Goal: Task Accomplishment & Management: Manage account settings

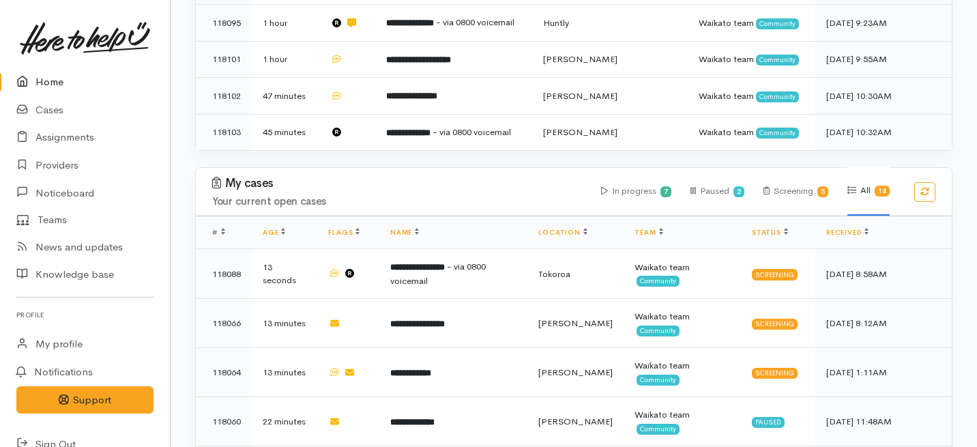
scroll to position [476, 0]
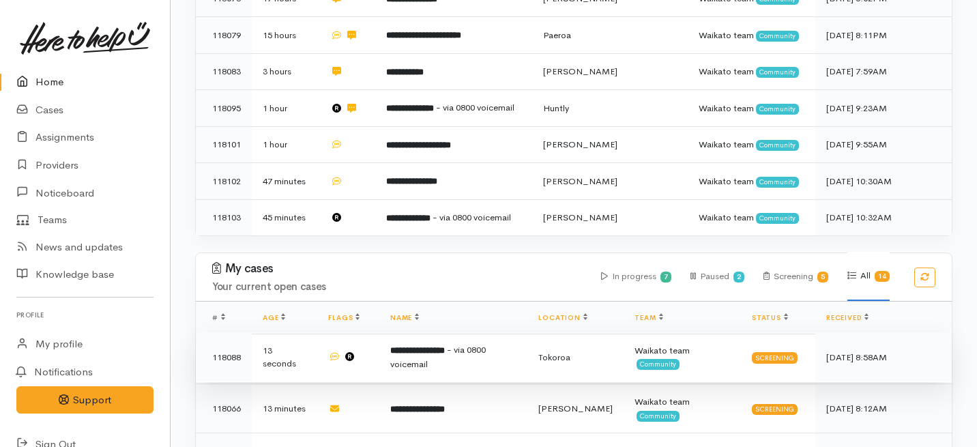
click at [485, 344] on span "- via 0800 voicemail" at bounding box center [437, 357] width 95 height 26
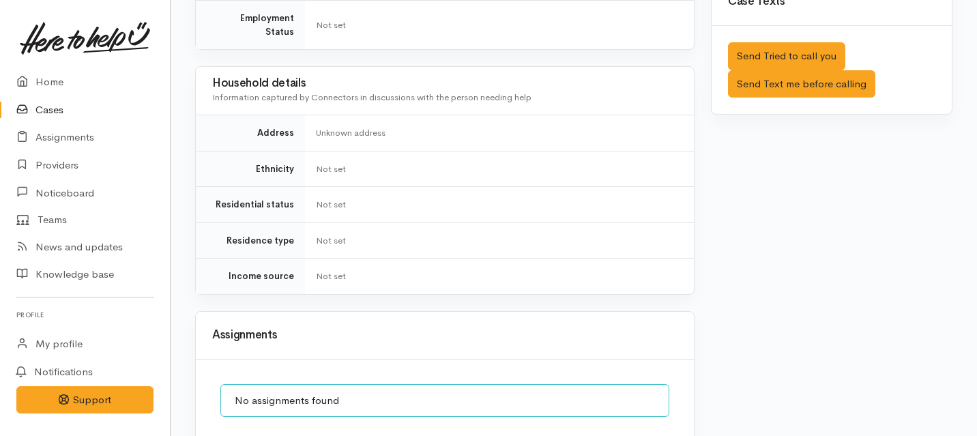
scroll to position [894, 0]
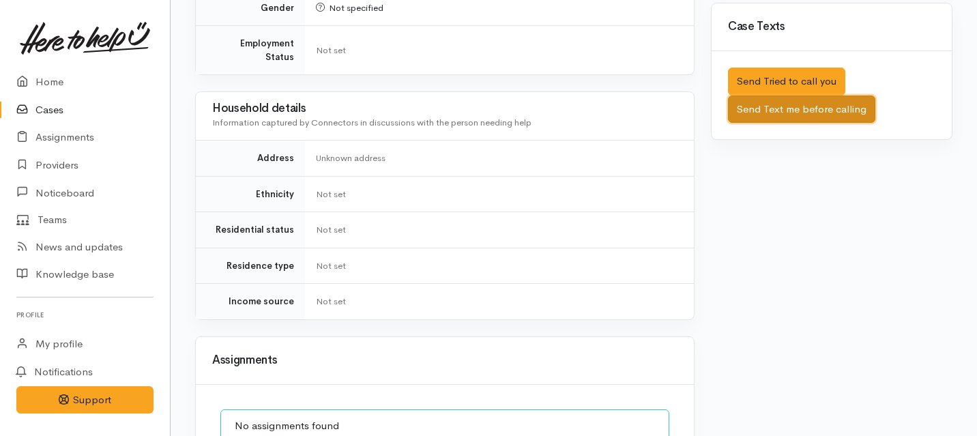
click at [826, 97] on button "Send Text me before calling" at bounding box center [801, 109] width 147 height 28
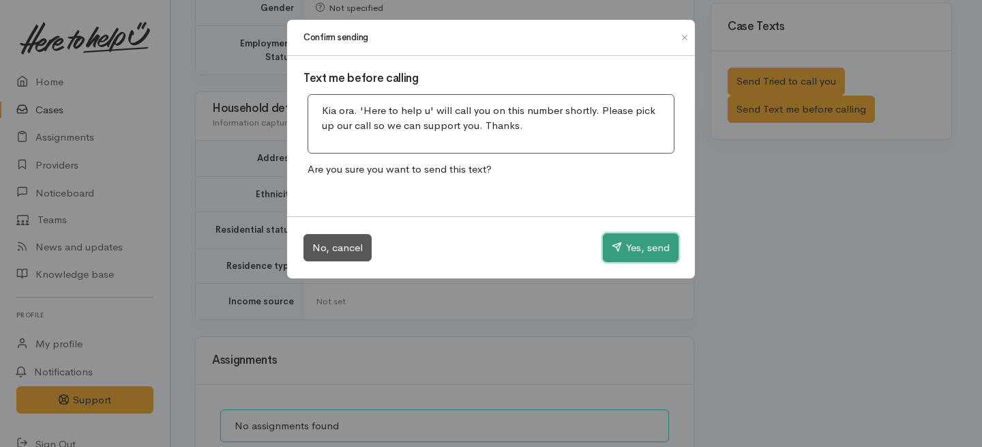
click at [645, 247] on button "Yes, send" at bounding box center [641, 247] width 76 height 29
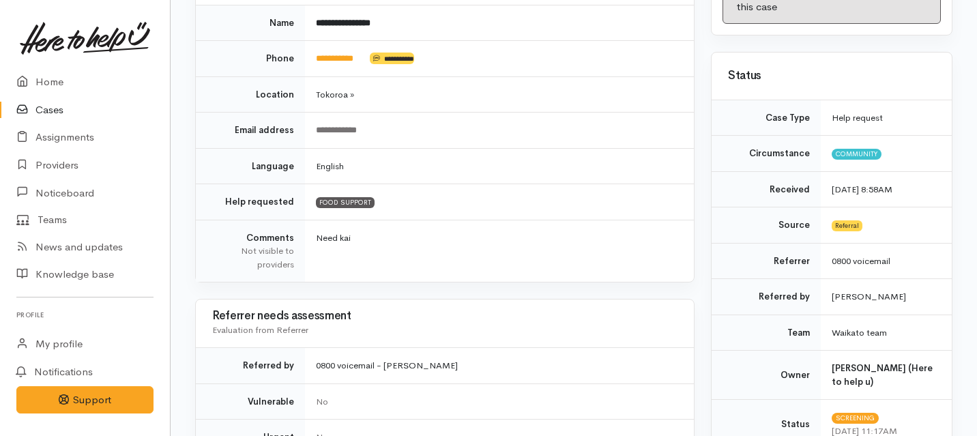
scroll to position [0, 0]
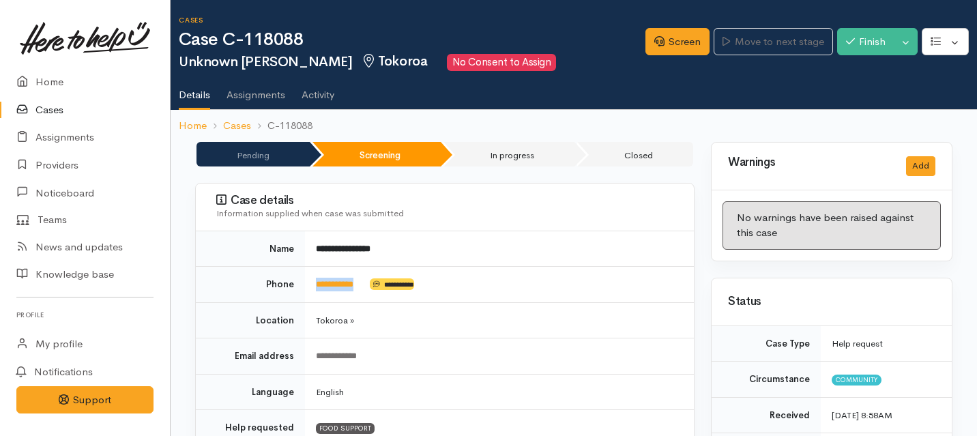
drag, startPoint x: 367, startPoint y: 282, endPoint x: 301, endPoint y: 278, distance: 66.3
click at [301, 278] on tr "**********" at bounding box center [445, 285] width 498 height 36
copy tr "**********"
click at [662, 41] on link "Screen" at bounding box center [677, 42] width 64 height 28
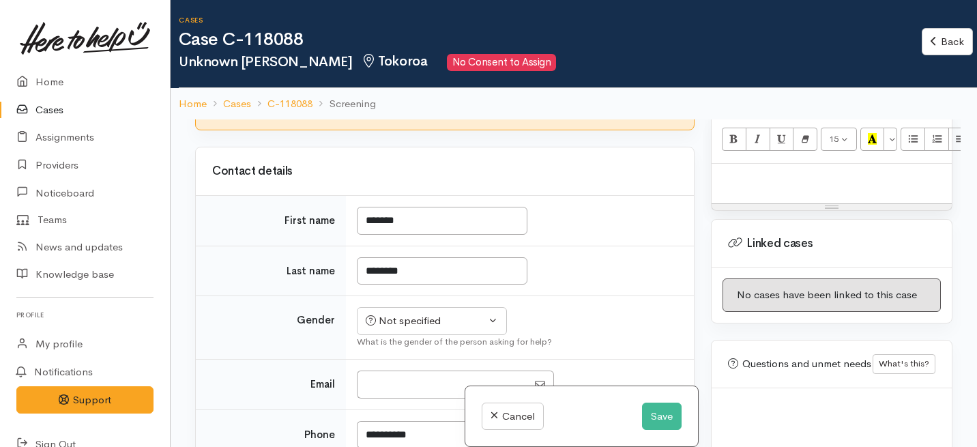
scroll to position [923, 0]
click at [664, 415] on button "Save" at bounding box center [662, 416] width 40 height 28
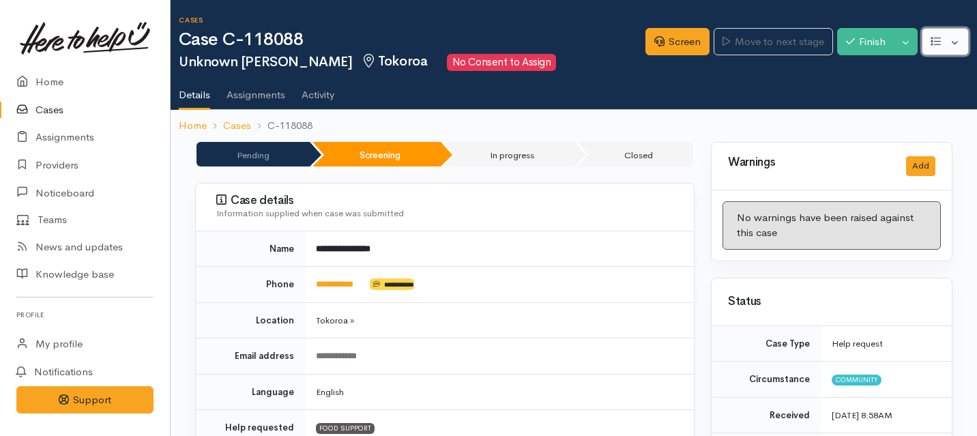
click at [956, 43] on button "button" at bounding box center [944, 42] width 47 height 28
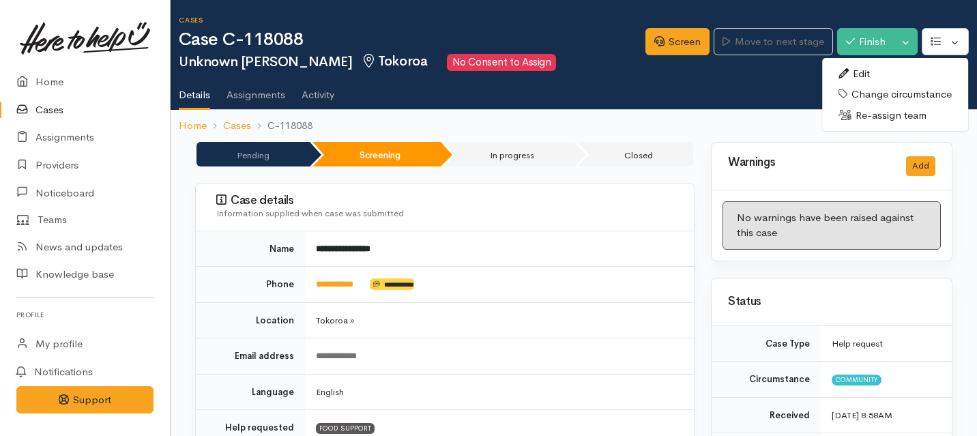
click at [870, 78] on link "Edit" at bounding box center [895, 73] width 146 height 21
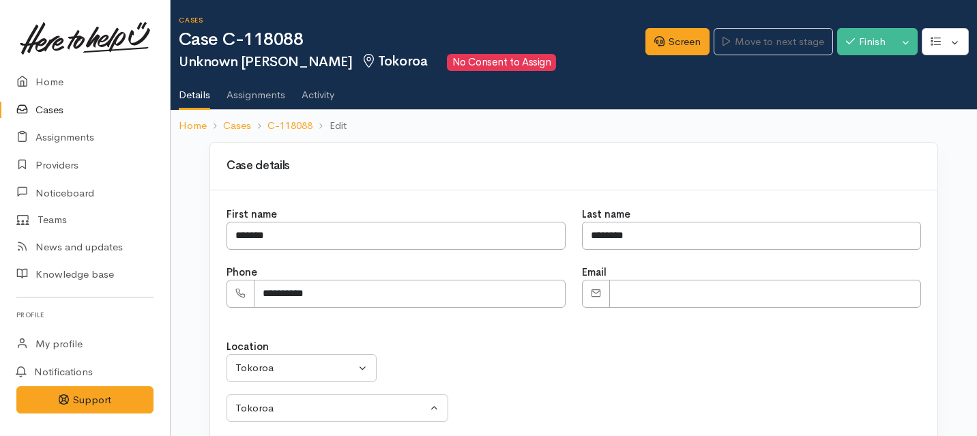
select select "52"
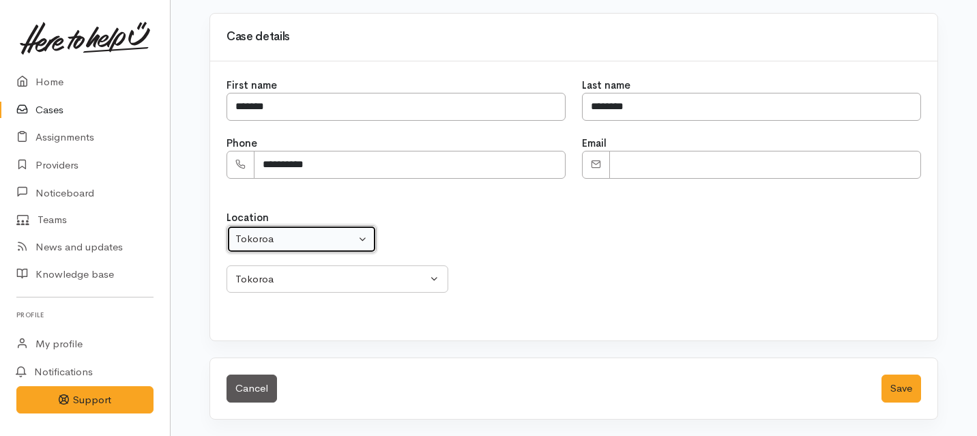
click at [344, 240] on div "Tokoroa" at bounding box center [295, 239] width 120 height 16
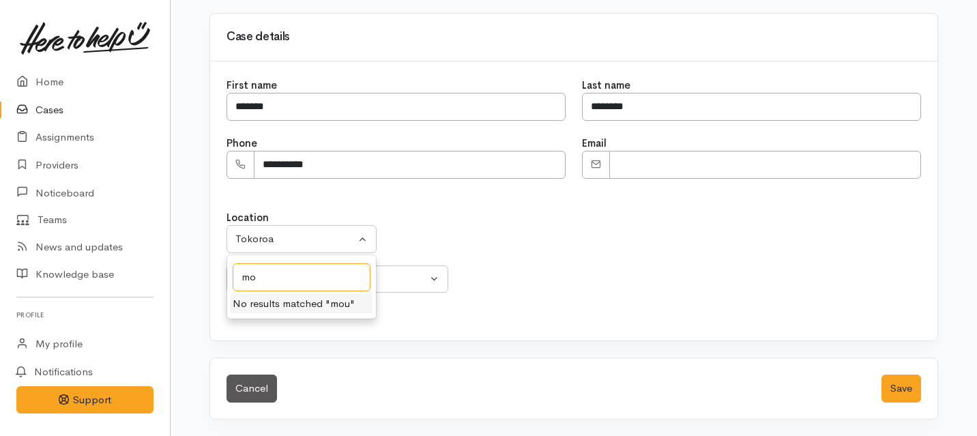
type input "m"
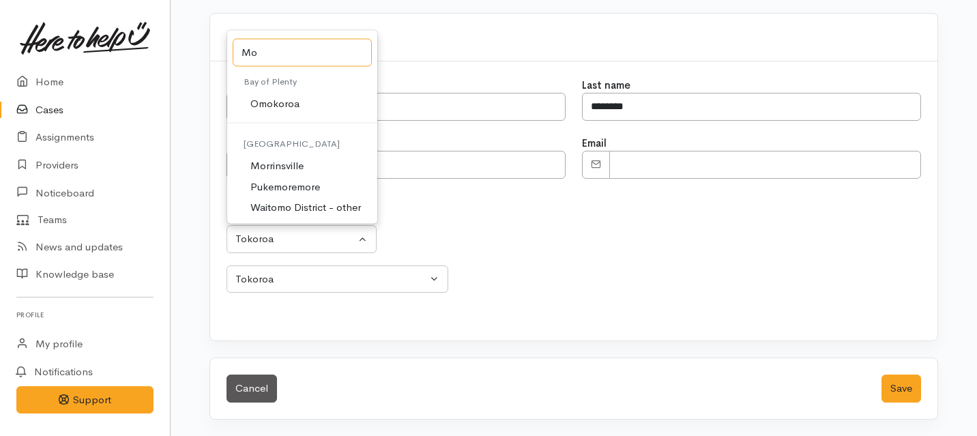
type input "M"
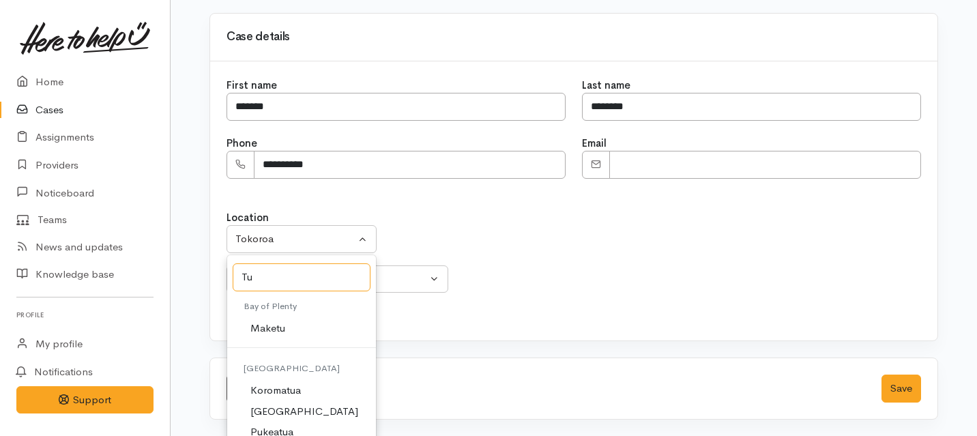
type input "T"
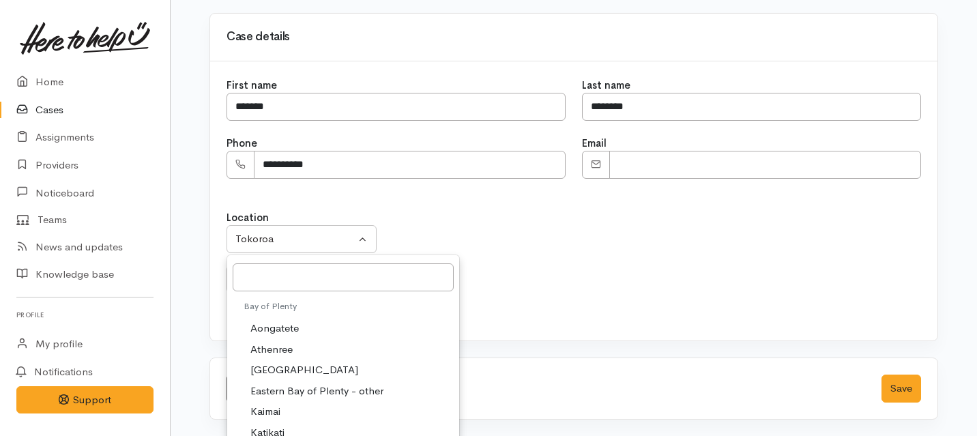
click at [516, 251] on div "Location Aongatete Athenree Bowentown Eastern Bay of Plenty - other Kaimai Kati…" at bounding box center [573, 251] width 694 height 83
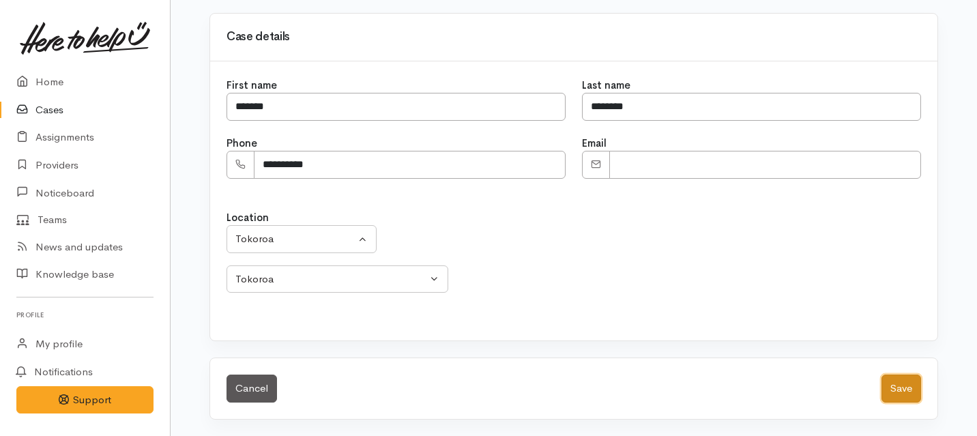
click at [917, 396] on button "Save" at bounding box center [901, 388] width 40 height 28
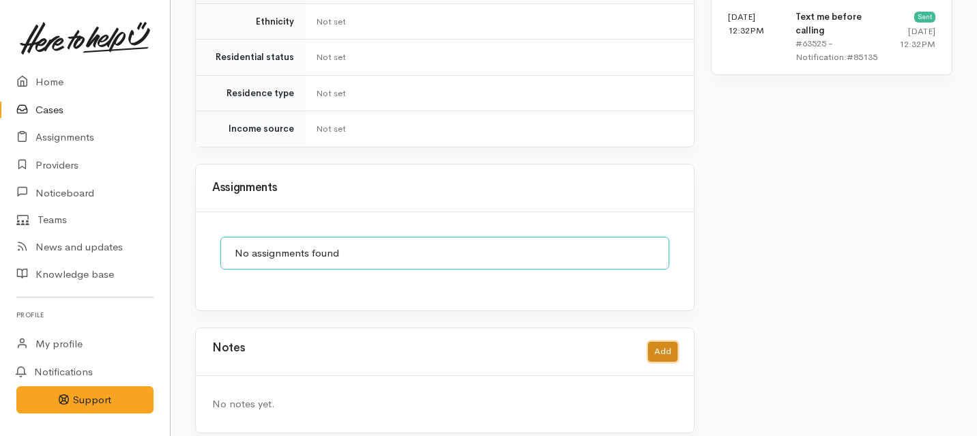
click at [670, 342] on button "Add" at bounding box center [662, 352] width 29 height 20
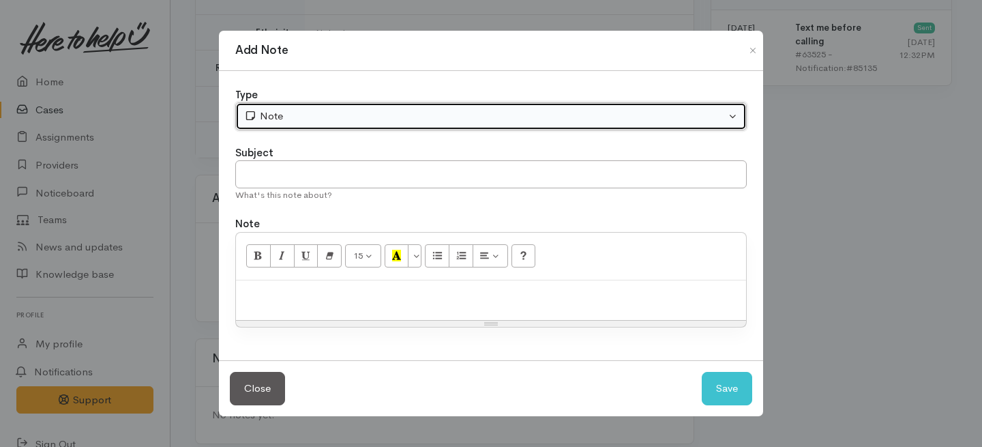
click at [326, 127] on button "Note" at bounding box center [491, 116] width 512 height 28
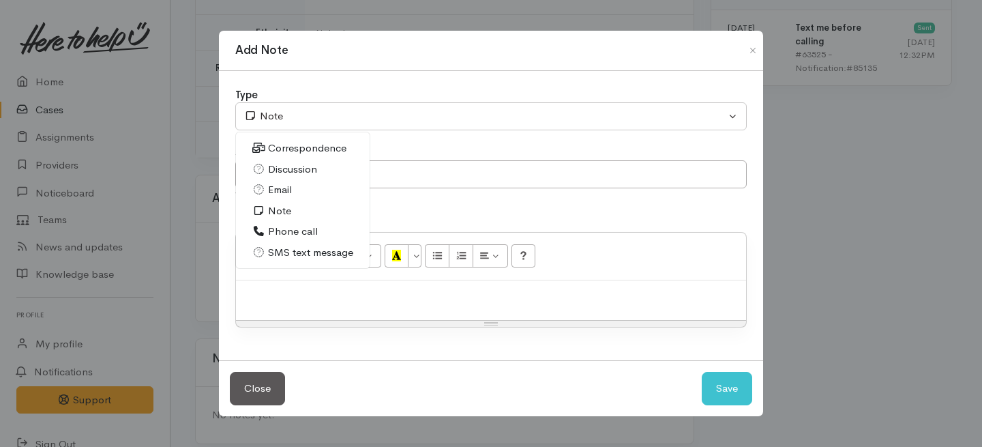
click at [286, 232] on span "Phone call" at bounding box center [293, 232] width 50 height 16
select select "3"
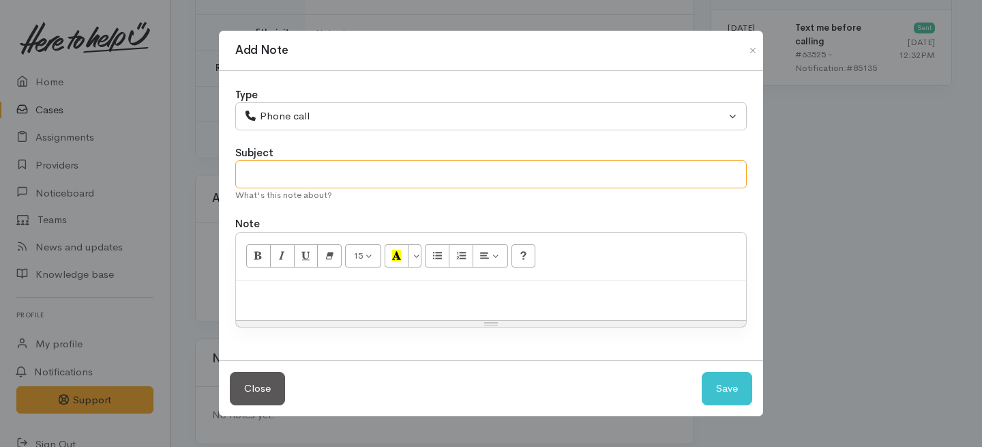
click at [287, 170] on input "text" at bounding box center [491, 174] width 512 height 28
type input "Turanga Case."
click at [311, 303] on div at bounding box center [491, 300] width 510 height 40
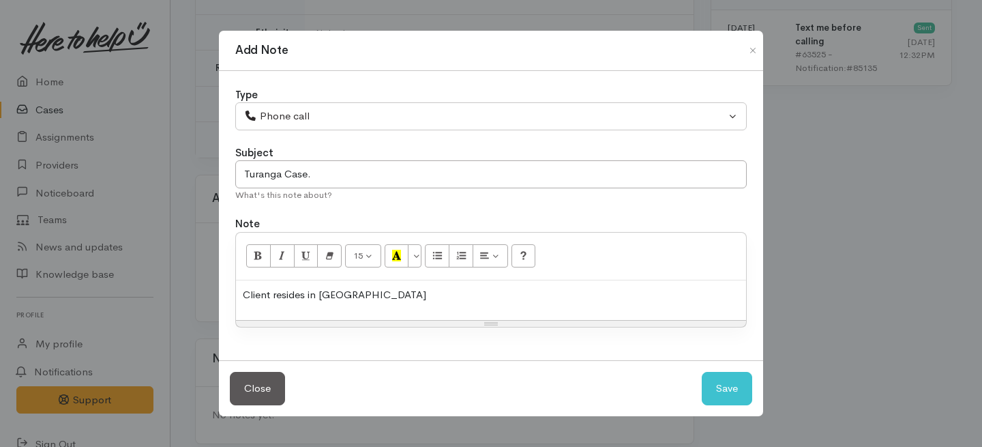
click at [311, 302] on div "Client resides in Mou" at bounding box center [491, 300] width 510 height 40
click at [306, 299] on p "Client residest in Mount Maunganui - i will reaasign to" at bounding box center [491, 295] width 497 height 16
click at [503, 296] on p "Client resides in Mount Maunganui - i will reaasign to" at bounding box center [491, 295] width 497 height 16
click at [453, 304] on div "Client resides in Mount Maunganui - i will reaasign to" at bounding box center [491, 300] width 510 height 40
click at [457, 293] on p "Client resides in Mount Maunganui - i will reaasign to" at bounding box center [491, 295] width 497 height 16
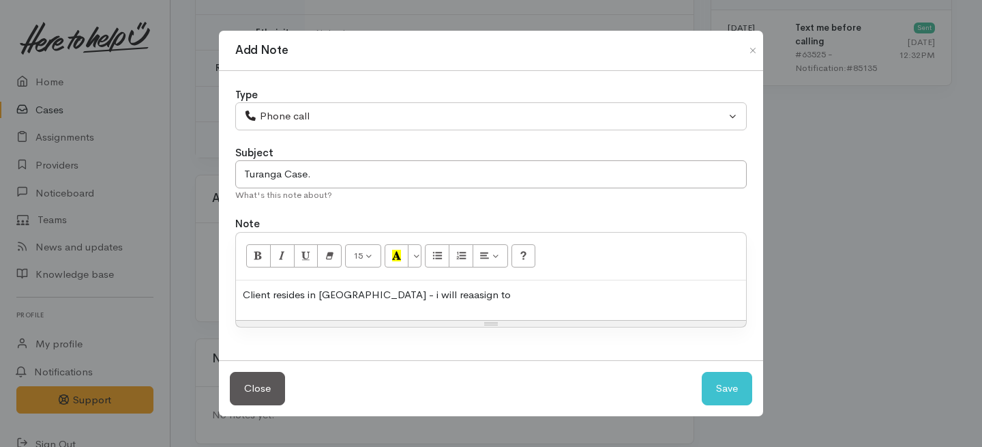
click at [464, 293] on p "Client resides in Mount Maunganui - i will reaasign to" at bounding box center [491, 295] width 497 height 16
click at [539, 289] on p "Client resides in Mount Maunganui - i will reaassign to" at bounding box center [491, 295] width 497 height 16
drag, startPoint x: 469, startPoint y: 299, endPoint x: 452, endPoint y: 293, distance: 17.7
click at [452, 293] on p "Client resides in Mount Maunganui - i will reaassign to" at bounding box center [491, 295] width 497 height 16
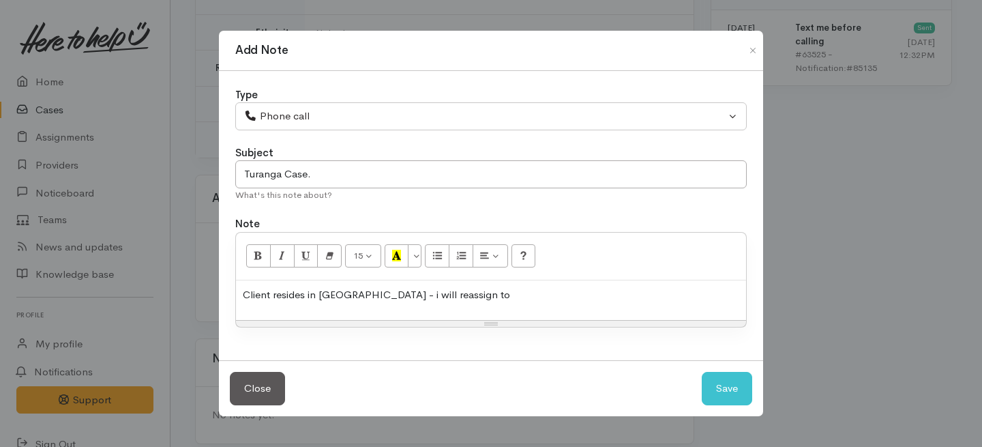
click at [546, 287] on p "Client resides in Mount Maunganui - i will reassign to" at bounding box center [491, 295] width 497 height 16
click at [541, 308] on div "Client resides in Mount Maunganui - i will reassign to Team L.L for Turanfa" at bounding box center [491, 300] width 510 height 40
click at [542, 308] on div "Client resides in Mount Maunganui - i will reassign to Team L.L for Turan" at bounding box center [491, 300] width 510 height 40
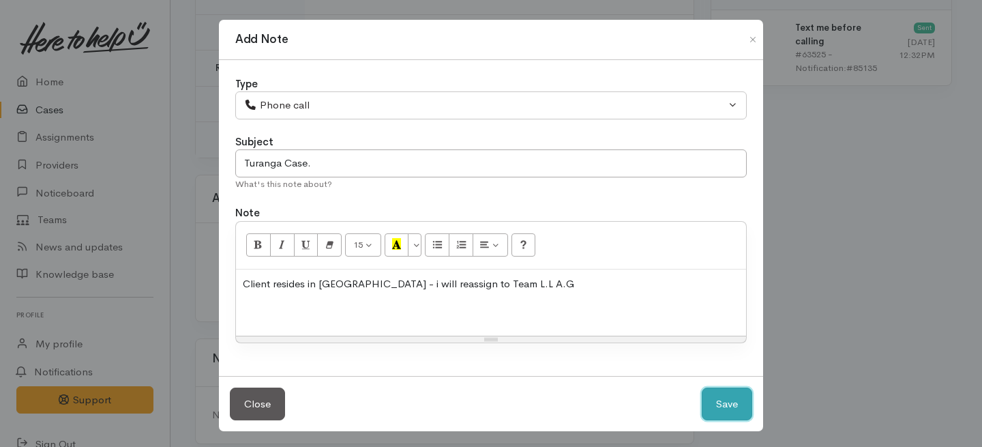
click at [730, 400] on button "Save" at bounding box center [727, 403] width 50 height 33
select select "1"
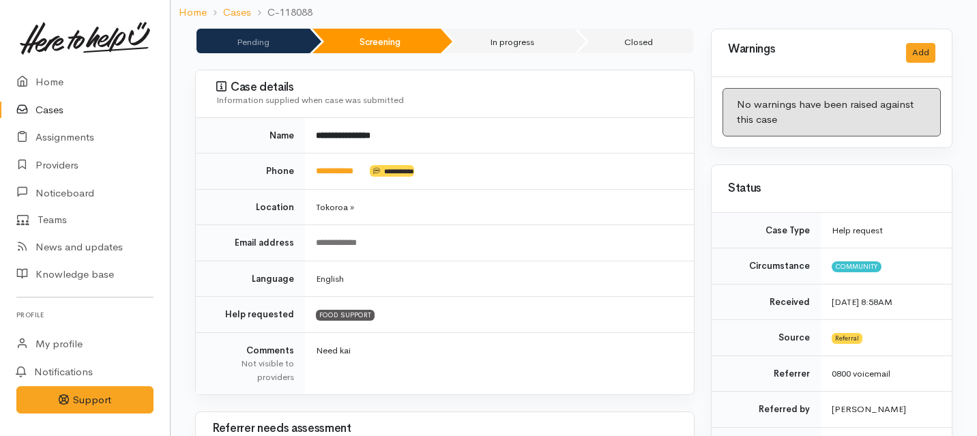
scroll to position [0, 0]
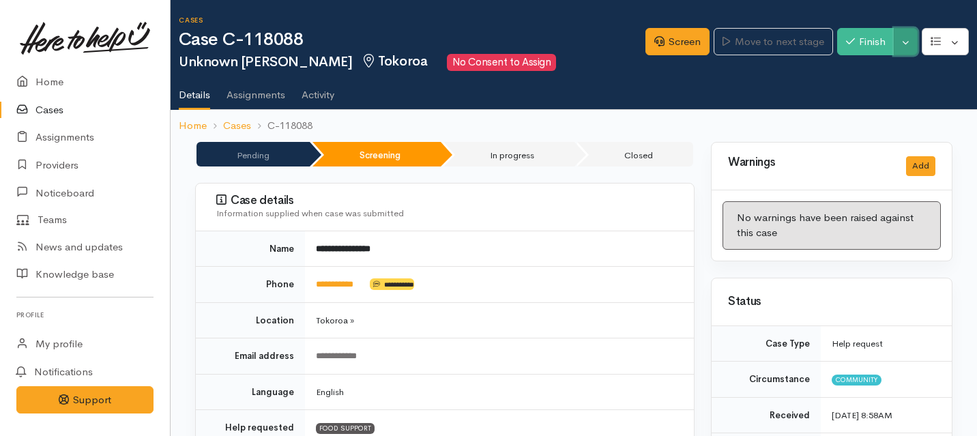
click at [909, 42] on button "Toggle Dropdown" at bounding box center [906, 42] width 24 height 28
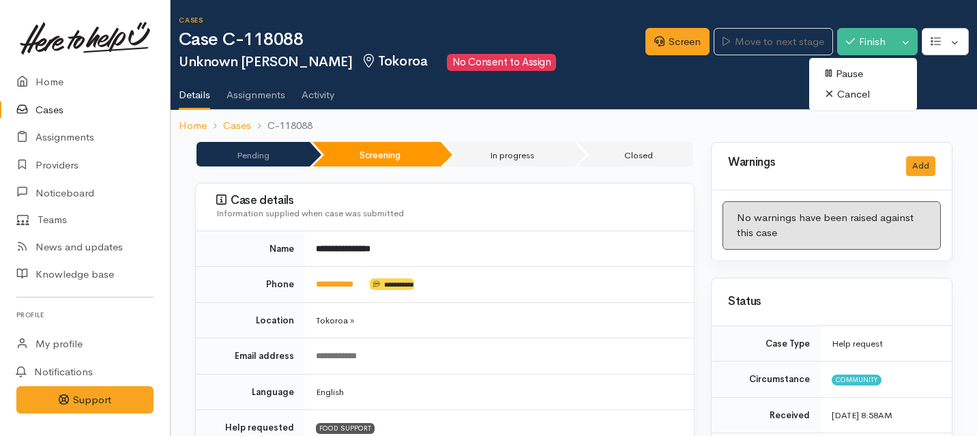
click at [934, 117] on ol "Home Cases C-118088" at bounding box center [574, 126] width 790 height 32
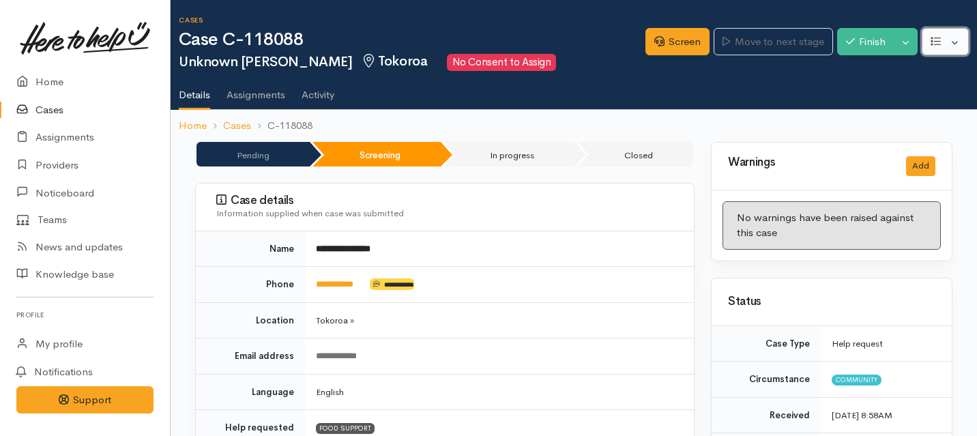
click at [960, 44] on button "button" at bounding box center [944, 42] width 47 height 28
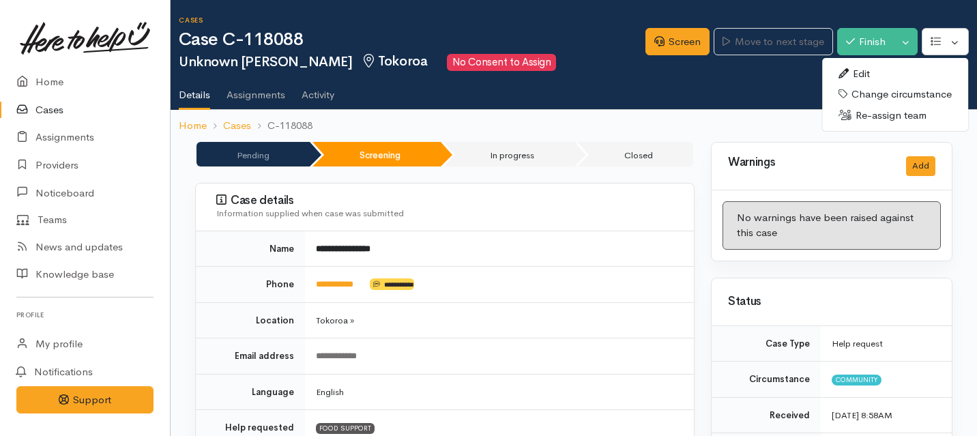
click at [877, 117] on link "Re-assign team" at bounding box center [895, 115] width 146 height 21
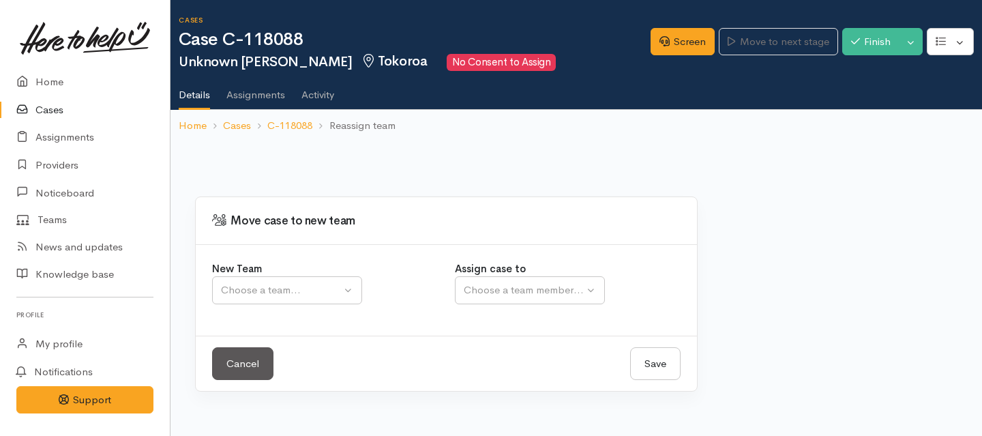
click at [306, 305] on div "New Team Waikato team Tokoroa Tauranga team Auckland WG Sth Waikato Self Iso Wa…" at bounding box center [325, 290] width 243 height 58
click at [282, 291] on div "Choose a team..." at bounding box center [281, 290] width 120 height 16
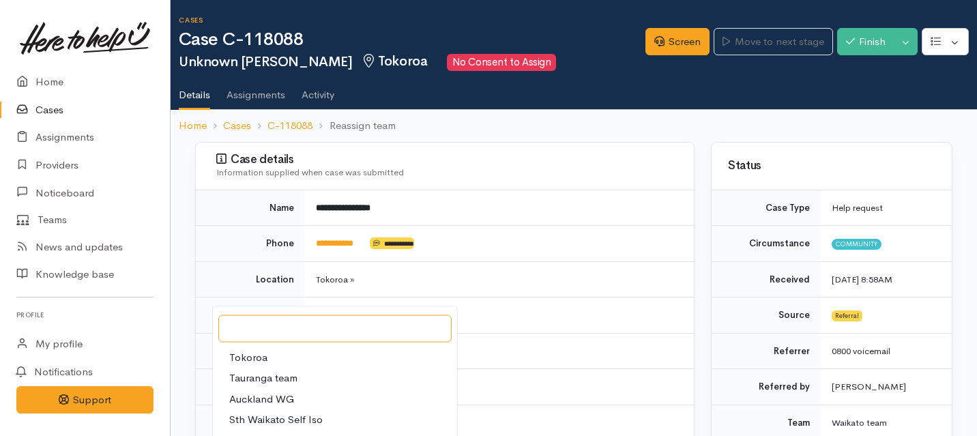
scroll to position [16, 0]
click at [263, 380] on span "Tauranga team" at bounding box center [263, 382] width 68 height 16
select select "3"
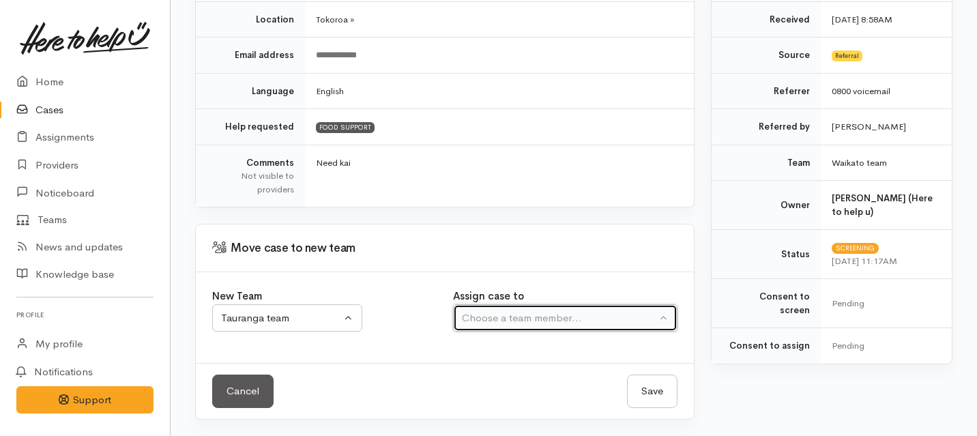
click at [509, 319] on div "Choose a team member..." at bounding box center [559, 318] width 194 height 16
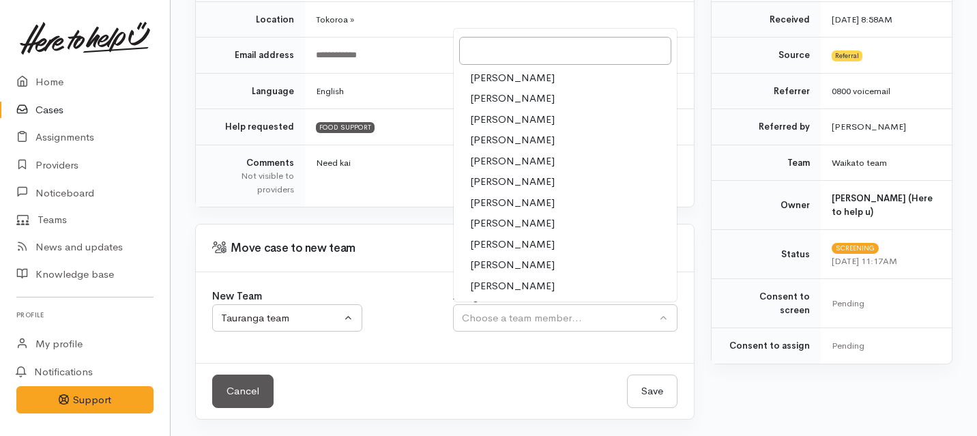
click at [495, 118] on span "Amanda Gabb" at bounding box center [512, 120] width 85 height 16
select select "205"
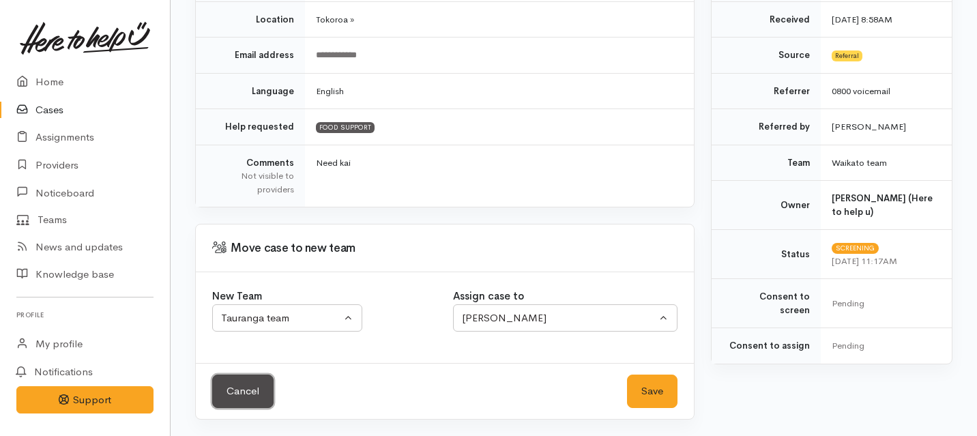
click at [248, 400] on link "Cancel" at bounding box center [242, 390] width 61 height 33
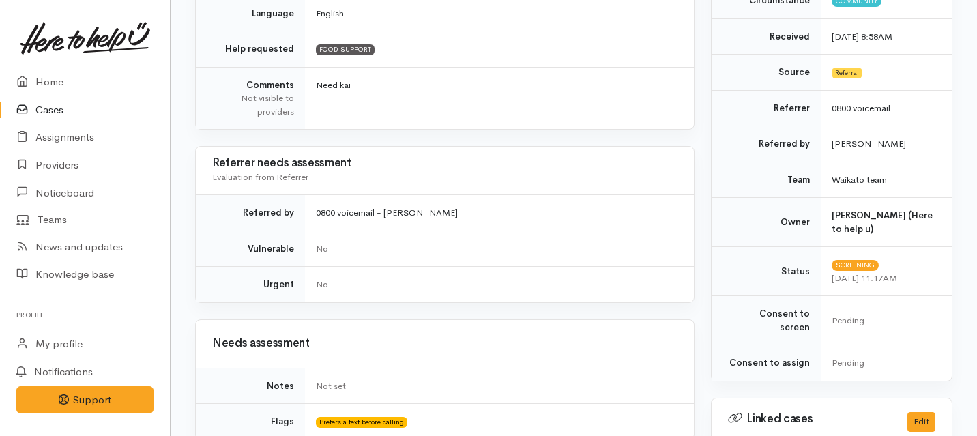
scroll to position [1162, 0]
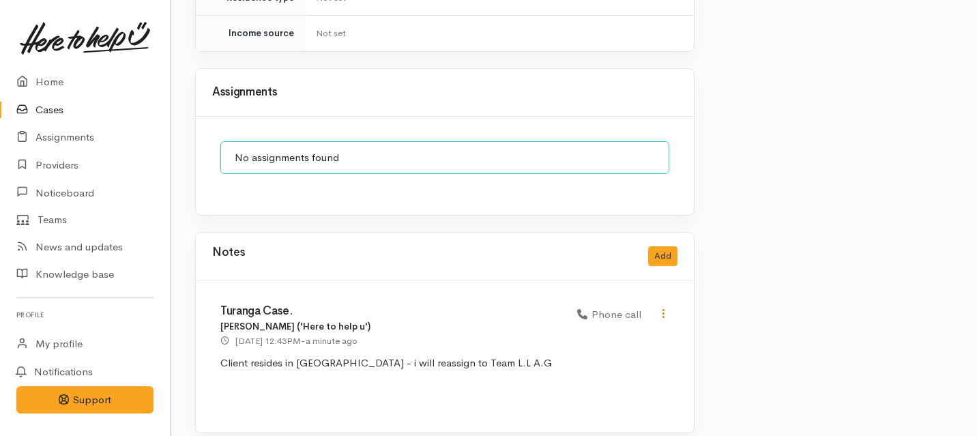
click at [661, 308] on icon at bounding box center [664, 314] width 12 height 12
click at [603, 329] on link "Edit" at bounding box center [615, 339] width 108 height 21
select select "3"
type input "Turanga Case."
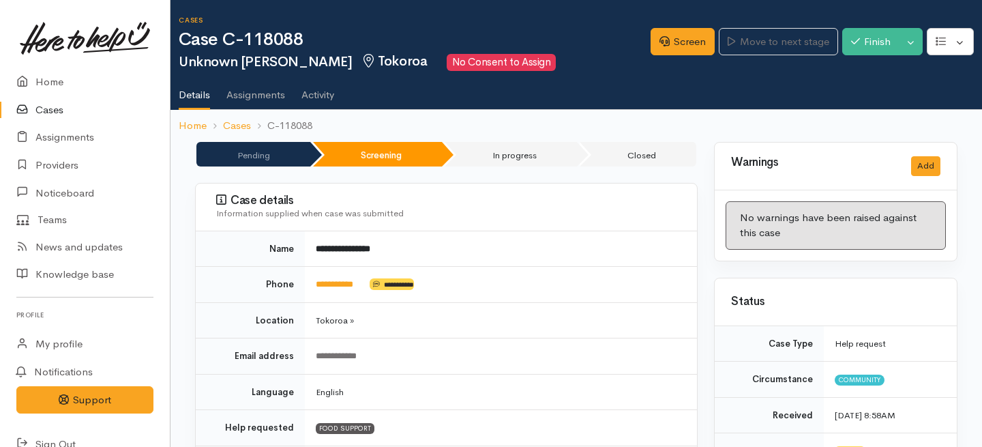
select select "3"
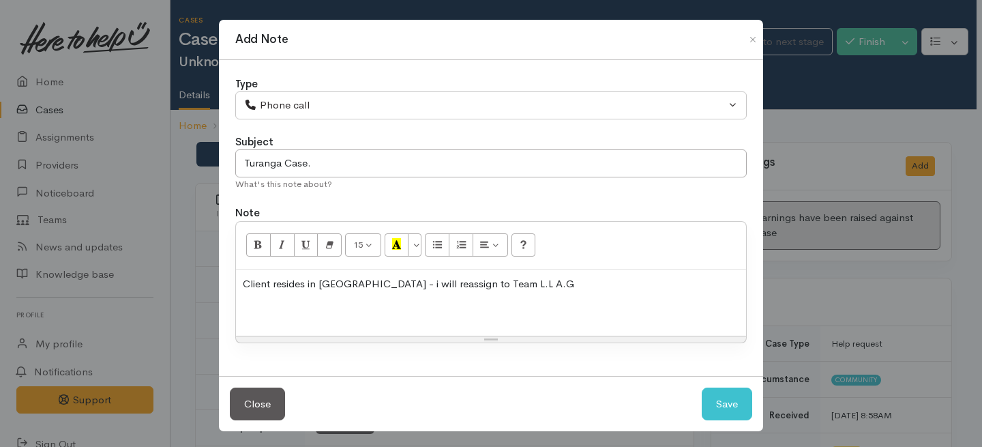
click at [559, 283] on p "Client resides in Mount Maunganui - i will reassign to Team L.L A.G" at bounding box center [491, 284] width 497 height 16
click at [559, 283] on p "Client resides in Mount Maunganui - i will reassign to Taurang" at bounding box center [491, 284] width 497 height 16
click at [726, 411] on button "Save" at bounding box center [727, 403] width 50 height 33
select select "1"
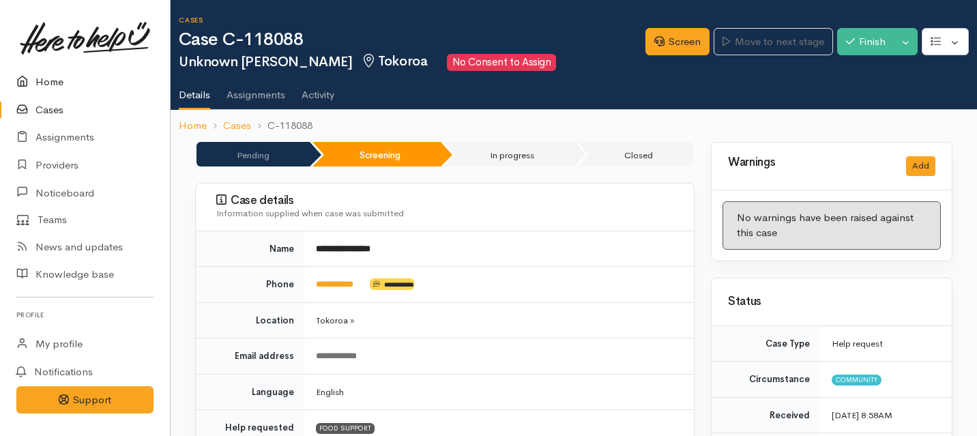
click at [53, 75] on link "Home" at bounding box center [85, 82] width 170 height 28
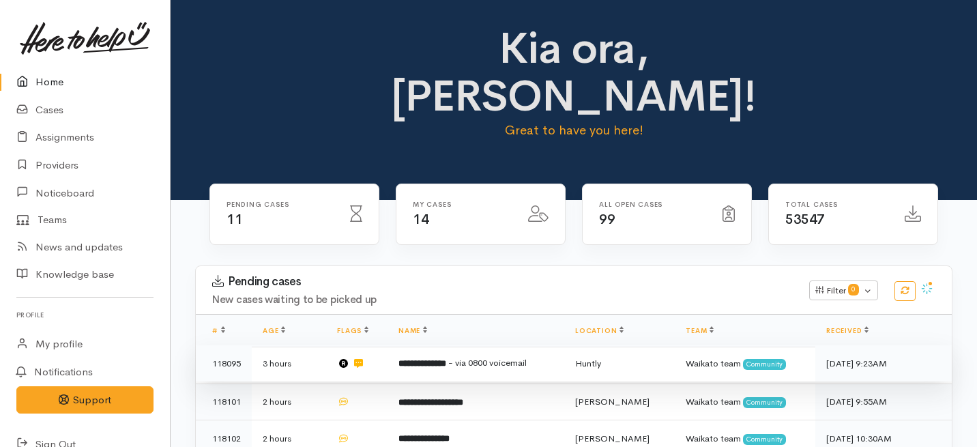
click at [405, 359] on b "**********" at bounding box center [422, 363] width 48 height 9
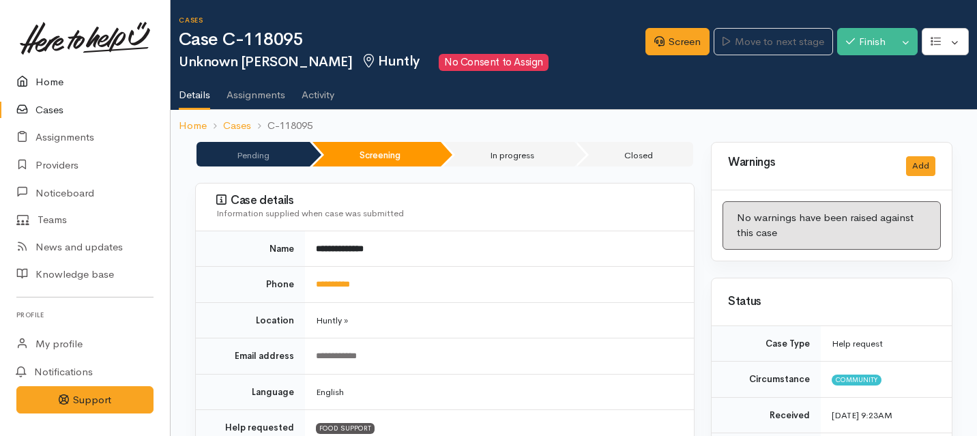
click at [49, 80] on link "Home" at bounding box center [85, 82] width 170 height 28
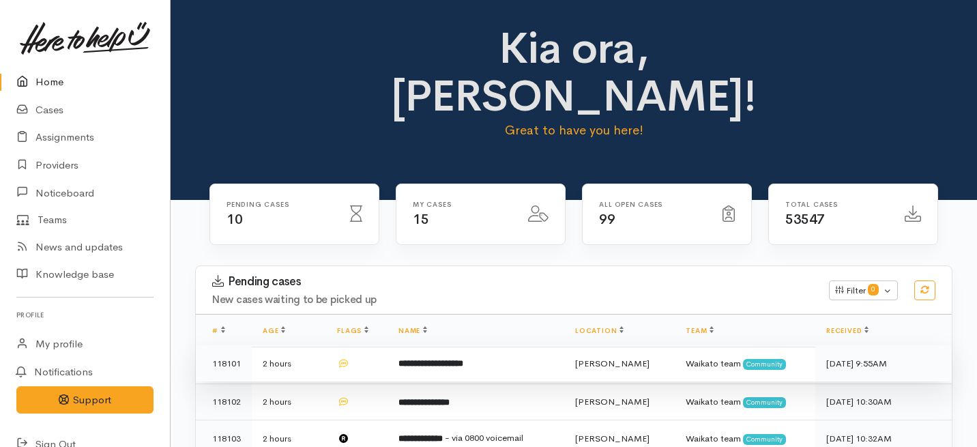
click at [430, 359] on b "**********" at bounding box center [430, 363] width 65 height 9
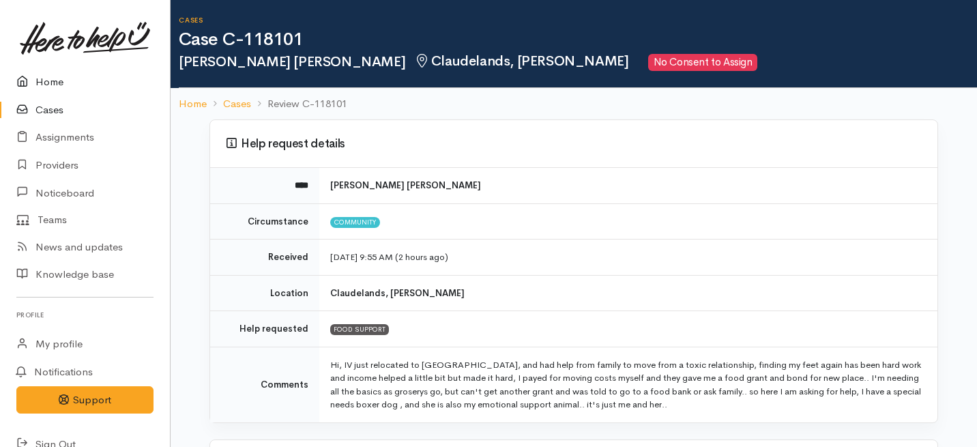
click at [47, 80] on link "Home" at bounding box center [85, 82] width 170 height 28
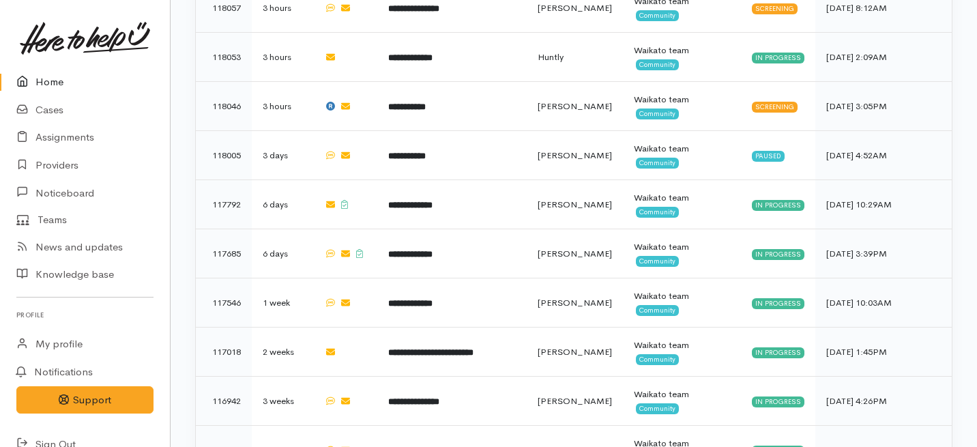
scroll to position [1097, 0]
